Goal: Task Accomplishment & Management: Complete application form

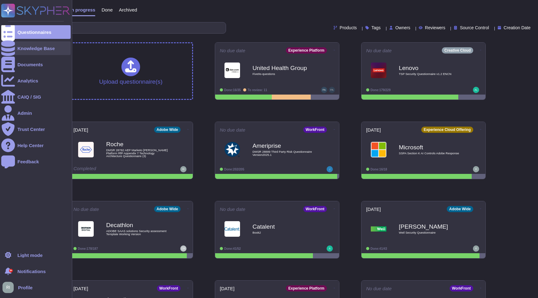
click at [21, 49] on div "Knowledge Base" at bounding box center [35, 48] width 37 height 5
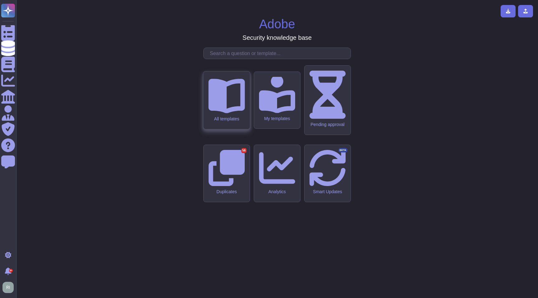
click at [233, 129] on div "All templates" at bounding box center [226, 101] width 46 height 58
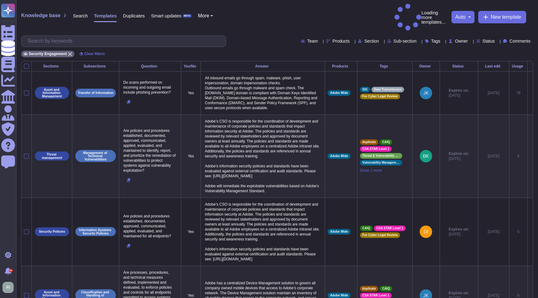
click at [140, 20] on div "Knowledge base Search Templates Duplicates Smart updates BETA More Loading more…" at bounding box center [277, 30] width 522 height 61
click at [139, 36] on input "text" at bounding box center [125, 41] width 201 height 11
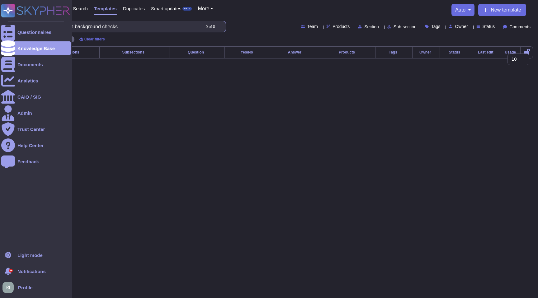
drag, startPoint x: 82, startPoint y: 26, endPoint x: 0, endPoint y: 40, distance: 83.3
click at [0, 40] on div "Questionnaires Knowledge Base Documents Analytics CAIQ / SIG Admin Trust Center…" at bounding box center [269, 34] width 538 height 68
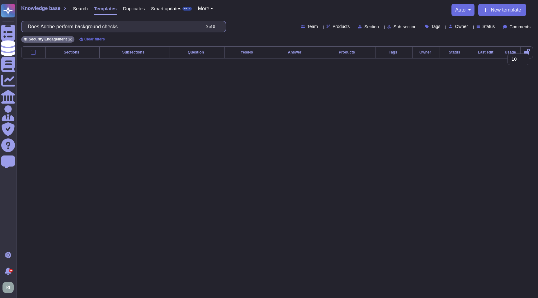
click at [99, 27] on input "Does Adobe perform background checks" at bounding box center [113, 26] width 176 height 11
drag, startPoint x: 82, startPoint y: 27, endPoint x: 26, endPoint y: 28, distance: 56.6
click at [26, 28] on div "Does Adobe perform background checks 0 of 0" at bounding box center [123, 27] width 205 height 12
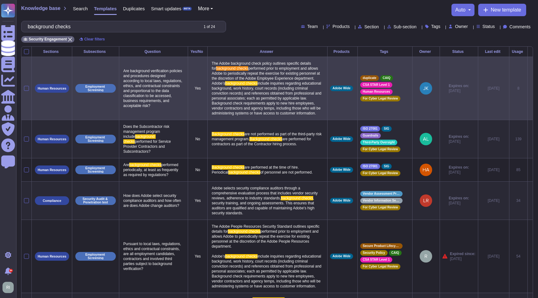
type input "background checks"
drag, startPoint x: 233, startPoint y: 129, endPoint x: 203, endPoint y: 62, distance: 74.0
click at [208, 62] on td "The Adobe background check policy outlines specific details for background chec…" at bounding box center [268, 88] width 120 height 63
copy p "The Adobe background check policy outlines specific details for background chec…"
click at [237, 91] on span "include inquiries regarding educational background, work history, court records…" at bounding box center [267, 98] width 111 height 34
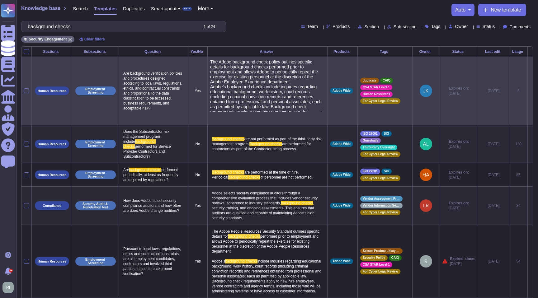
type textarea "The Adobe background check policy outlines specific details for background chec…"
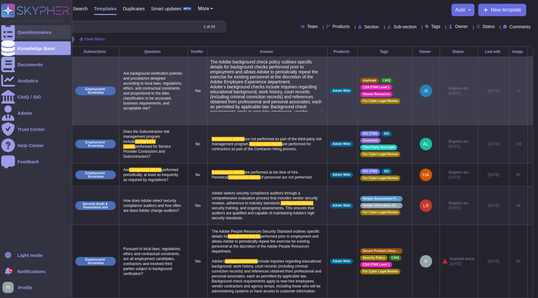
click at [46, 38] on div "Questionnaires" at bounding box center [35, 32] width 69 height 14
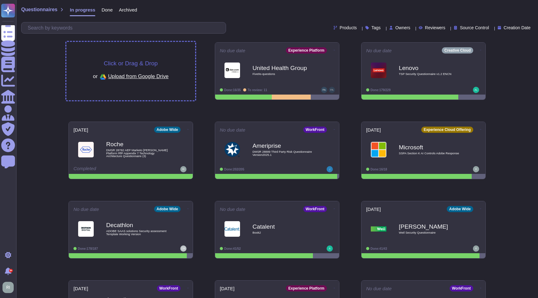
click at [141, 65] on span "Click or Drag & Drop" at bounding box center [131, 63] width 54 height 6
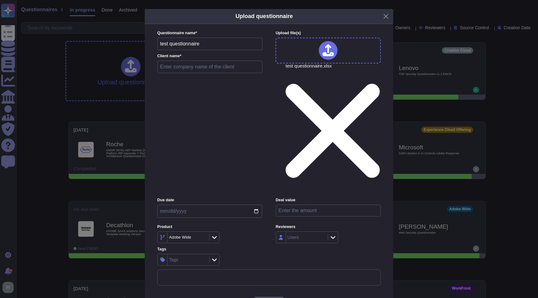
click at [226, 73] on input "text" at bounding box center [209, 67] width 105 height 12
type input "test"
click at [255, 205] on input "date" at bounding box center [209, 211] width 105 height 13
type input "[DATE]"
click at [358, 205] on input "number" at bounding box center [328, 211] width 105 height 12
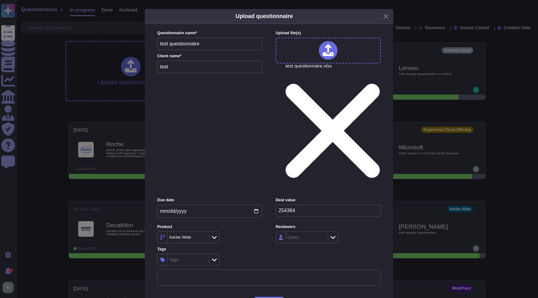
type input "254364"
click at [199, 235] on div "Adobe Wide" at bounding box center [185, 237] width 32 height 4
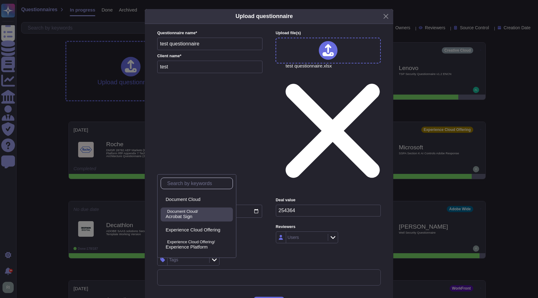
click at [192, 216] on span "Acrobat Sign" at bounding box center [179, 217] width 27 height 6
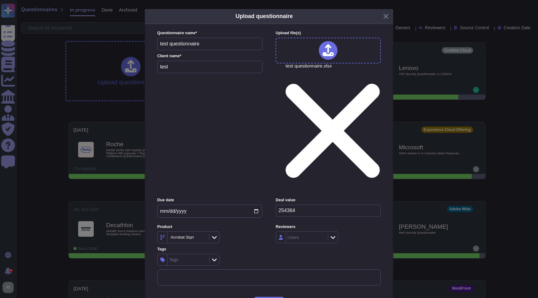
click at [199, 232] on div "Acrobat Sign" at bounding box center [187, 237] width 40 height 11
type input "ca"
click at [199, 196] on p "Experience Cloud Offering/" at bounding box center [198, 197] width 63 height 4
click at [194, 235] on div "Campaign" at bounding box center [185, 237] width 32 height 5
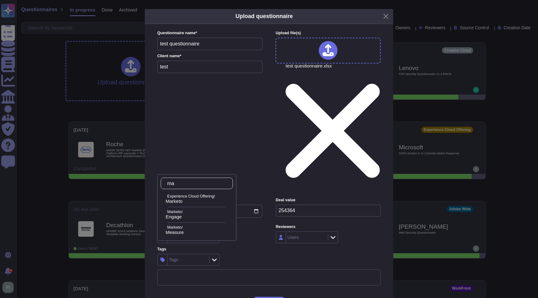
type input "mar"
click at [196, 194] on div "Experience Cloud Offering/ Marketo" at bounding box center [197, 199] width 72 height 14
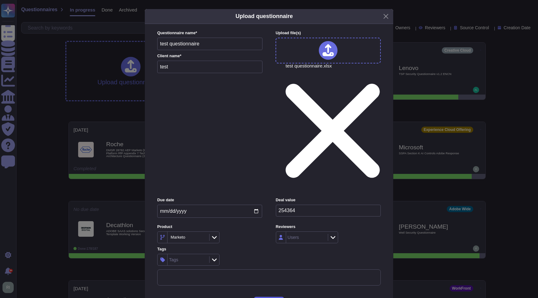
click at [276, 298] on span "Upload" at bounding box center [269, 303] width 16 height 5
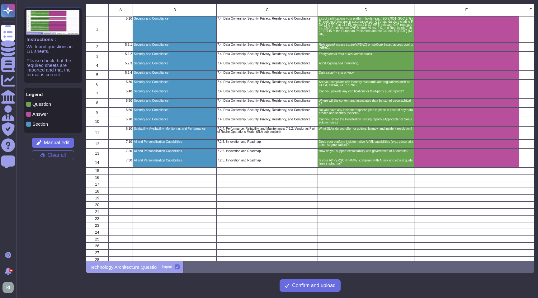
scroll to position [257, 448]
click at [303, 285] on span "Confirm and upload" at bounding box center [314, 285] width 44 height 5
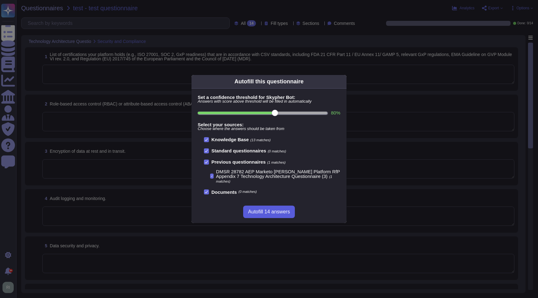
click at [283, 212] on span "Autofill 14 answers" at bounding box center [269, 211] width 42 height 5
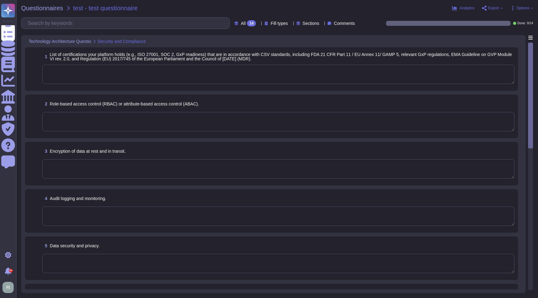
type textarea "Please refer to the Master Compliance list available here: [URL][DOMAIN_NAME]"
type textarea "Lorem'i dolorsitametco adipisc elitsedd eius-tempo incidi. Utlaboree dol magnaa…"
type textarea "Adobe utilizes AES-256 bit encryption at rest and TLS v1.2 or higher for data i…"
type textarea "Systems that collect, store, process, transmit, dispose of data, accept network…"
type textarea "As part of Adobe's privacy by design philosophy, Adobe undertakes Privacy Impac…"
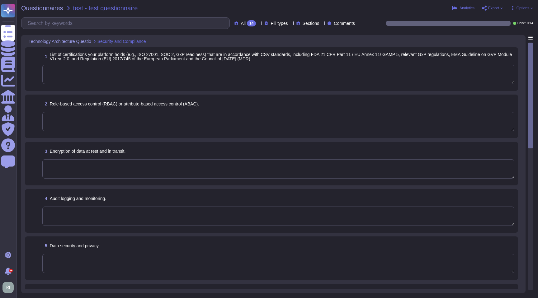
type textarea "Safe Harbor, [GEOGRAPHIC_DATA]-[GEOGRAPHIC_DATA] Privacy Shield and [GEOGRAPHIC…"
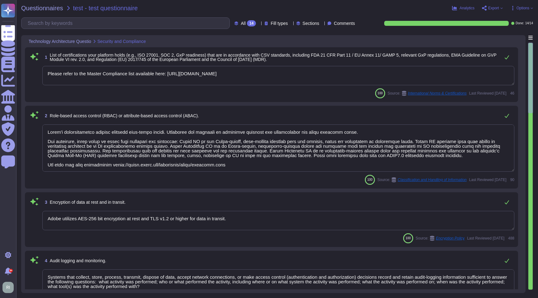
scroll to position [1, 0]
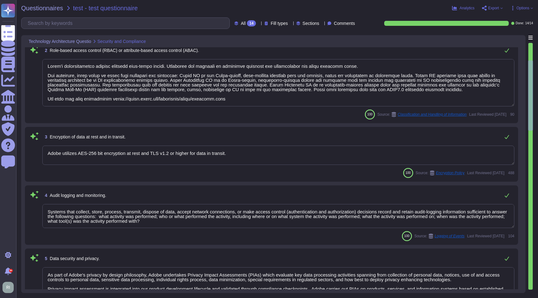
type textarea "Third-party audit or certification reports are available under NDA and can be r…"
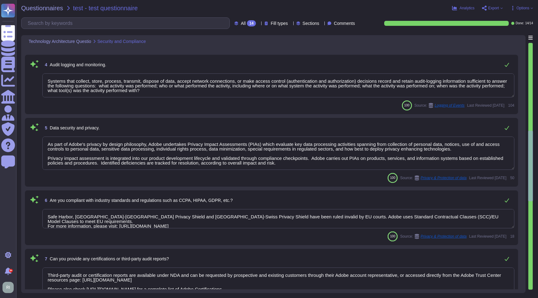
type textarea "Storage location is dependent upon implementation and is normally determined du…"
type textarea "Lor Ipsumdol Sitametc Adip eli seddoeiusm temporinci utl etdolo mag aliquaenim …"
type textarea "Adobe does not share the full results of a Penetration Test. The Security Testi…"
type textarea "The Adobe Service Commitments page describes Adobe’s service availability for t…"
type textarea "Yes"
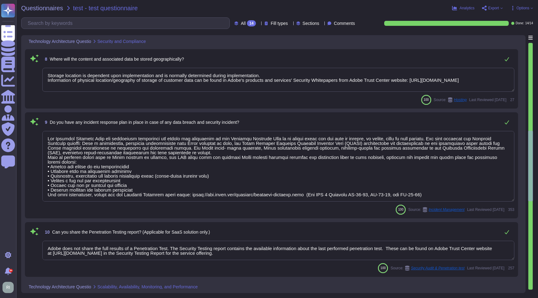
scroll to position [487, 0]
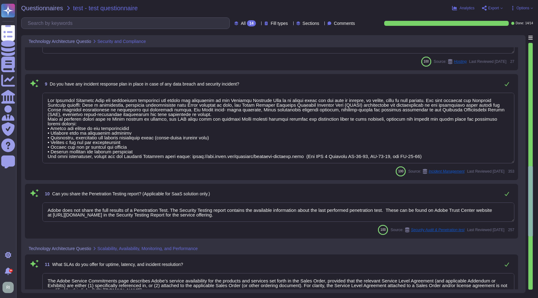
type textarea "Adobe Artificial Intelligence offerings go through Adobe's responsible AI Ethic…"
drag, startPoint x: 134, startPoint y: 86, endPoint x: 145, endPoint y: 86, distance: 11.2
click at [145, 86] on span "Do you have any incident response plan in place in case of any data breach and …" at bounding box center [145, 84] width 190 height 5
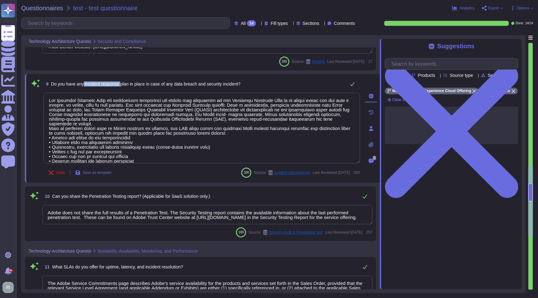
drag, startPoint x: 85, startPoint y: 83, endPoint x: 125, endPoint y: 84, distance: 39.5
click at [125, 84] on span "Do you have any incident response plan in place in case of any data breach and …" at bounding box center [146, 84] width 190 height 5
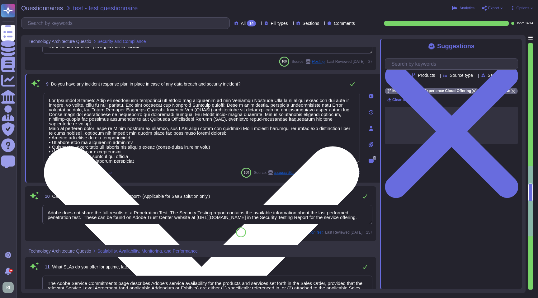
drag, startPoint x: 74, startPoint y: 106, endPoint x: 106, endPoint y: 106, distance: 32.4
click at [106, 106] on textarea at bounding box center [202, 128] width 316 height 71
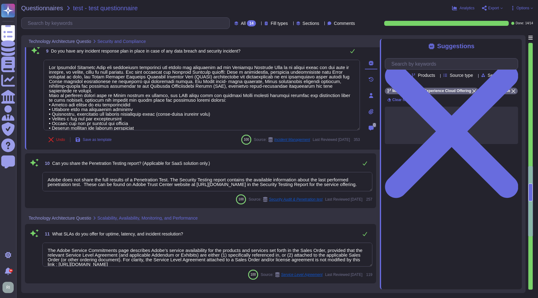
scroll to position [530, 0]
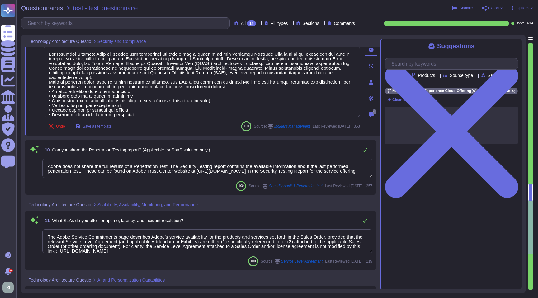
type textarea "Adobe has deployed governance processes to evaluate and track the performance o…"
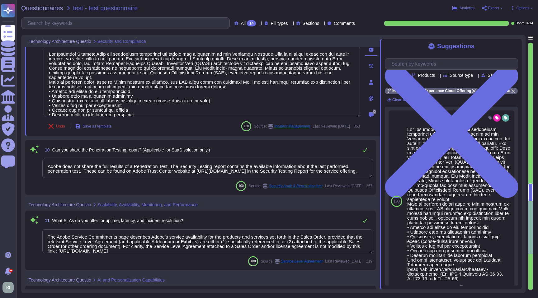
click at [125, 148] on span "Can you share the Penetration Testing report? (Applicable for SaaS solution onl…" at bounding box center [131, 150] width 158 height 5
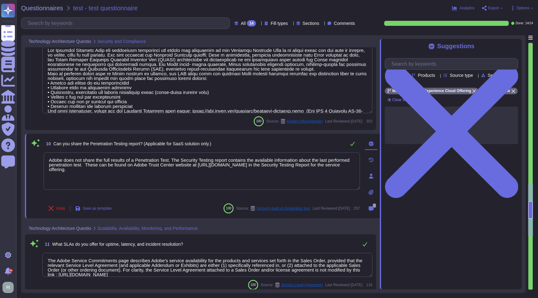
type textarea "Adobe has deployed governance processes to evaluate and track the performance o…"
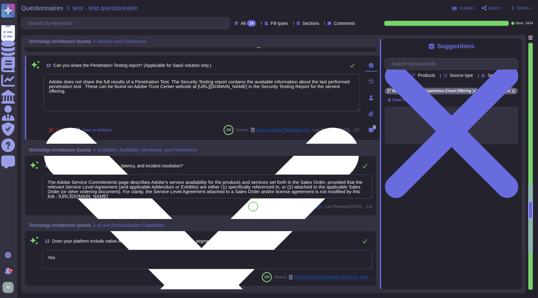
scroll to position [615, 0]
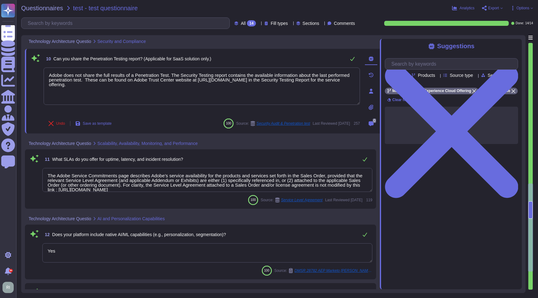
drag, startPoint x: 88, startPoint y: 176, endPoint x: 125, endPoint y: 182, distance: 37.5
click at [125, 182] on textarea "The Adobe Service Commitments page describes Adobe’s service availability for t…" at bounding box center [207, 180] width 330 height 24
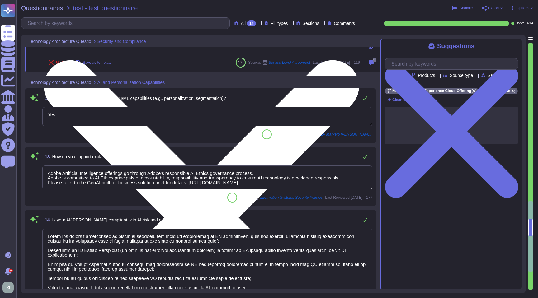
scroll to position [602, 0]
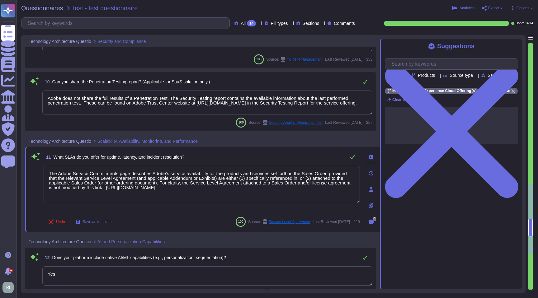
type textarea "Storage location is dependent upon implementation and is normally determined du…"
type textarea "Lor Ipsumdol Sitametc Adip eli seddoeiusm temporinci utl etdolo mag aliquaenim …"
type textarea "Adobe does not share the full results of a Penetration Test. The Security Testi…"
type textarea "The Adobe Service Commitments page describes Adobe’s service availability for t…"
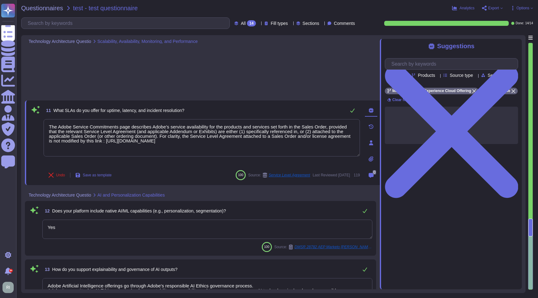
scroll to position [688, 0]
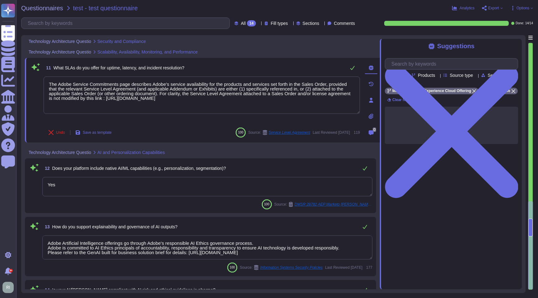
type textarea "Lor Ipsumdol Sitametc Adip eli seddoeiusm temporinci utl etdolo mag aliquaenim …"
type textarea "Adobe does not share the full results of a Penetration Test. The Security Testi…"
type textarea "The Adobe Service Commitments page describes Adobe’s service availability for t…"
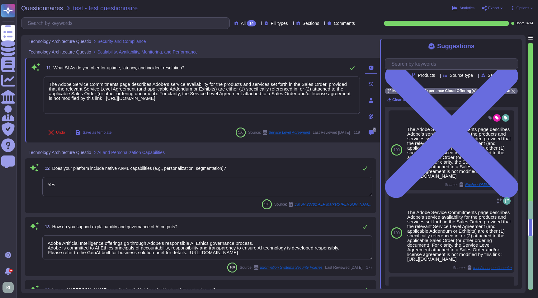
click at [500, 8] on icon at bounding box center [501, 8] width 2 height 2
click at [504, 38] on p "Download" at bounding box center [515, 46] width 22 height 17
